Goal: Transaction & Acquisition: Purchase product/service

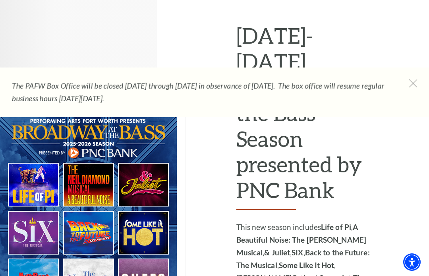
scroll to position [387, 0]
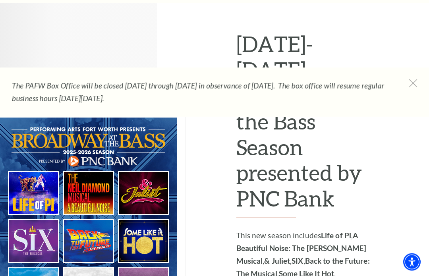
click at [40, 215] on img at bounding box center [92, 218] width 185 height 217
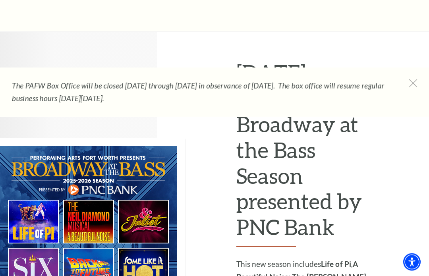
scroll to position [359, 0]
click at [147, 198] on img at bounding box center [92, 246] width 185 height 217
click at [155, 195] on img at bounding box center [92, 246] width 185 height 217
click at [153, 193] on img at bounding box center [92, 246] width 185 height 217
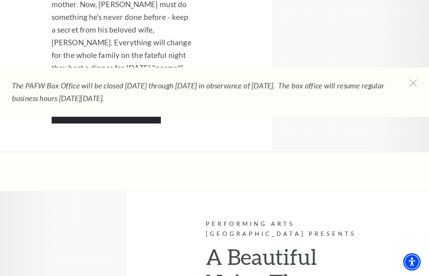
scroll to position [2238, 0]
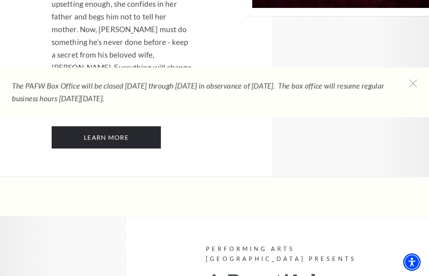
click at [414, 84] on use at bounding box center [413, 84] width 8 height 8
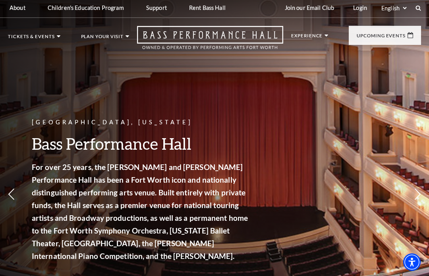
scroll to position [0, 0]
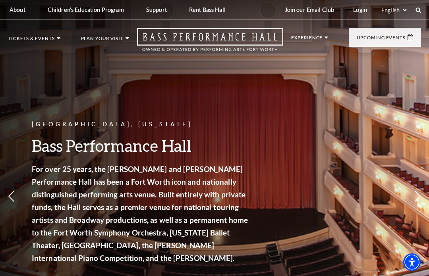
click at [49, 74] on link "Now On Sale" at bounding box center [38, 75] width 46 height 7
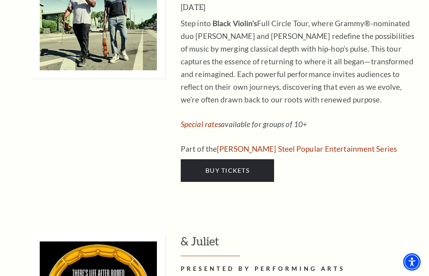
scroll to position [2545, 0]
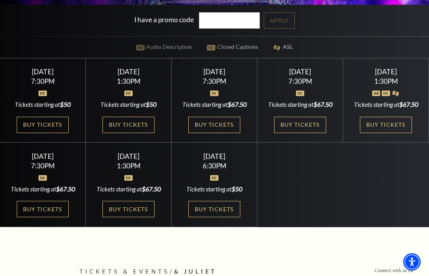
scroll to position [209, 0]
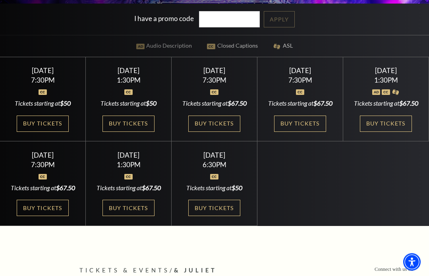
click at [395, 132] on link "Buy Tickets" at bounding box center [386, 124] width 52 height 16
